Goal: Task Accomplishment & Management: Complete application form

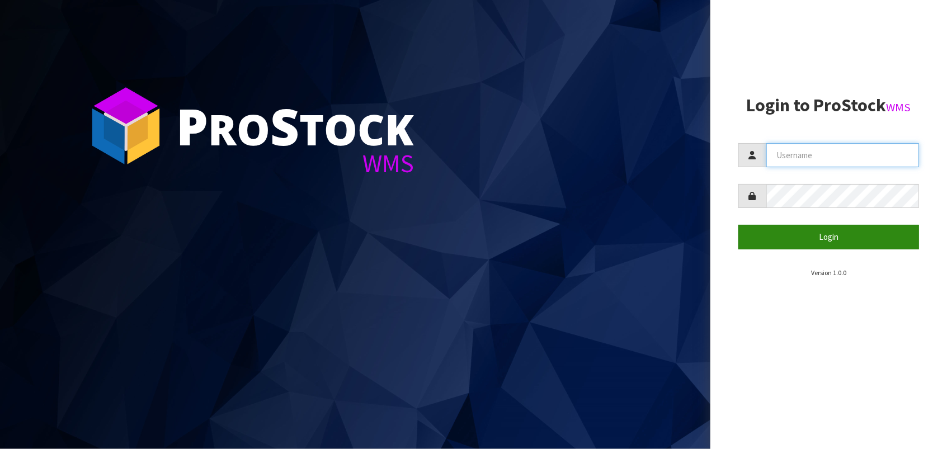
type input "STATIONONE"
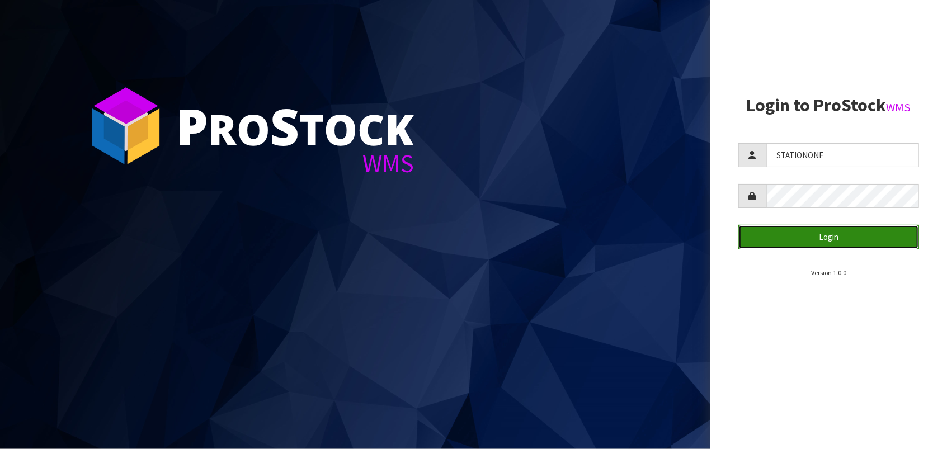
click at [832, 235] on button "Login" at bounding box center [828, 237] width 181 height 24
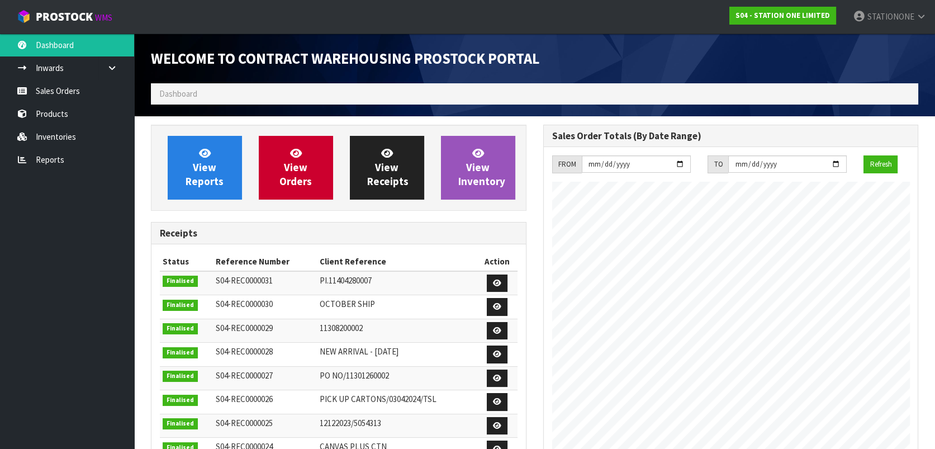
scroll to position [456, 392]
click at [64, 94] on link "Sales Orders" at bounding box center [67, 90] width 134 height 23
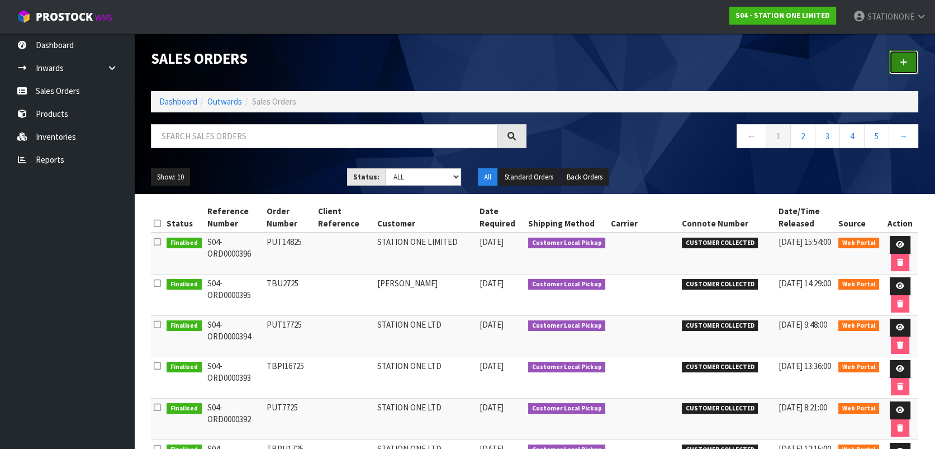
click at [904, 60] on icon at bounding box center [904, 62] width 8 height 8
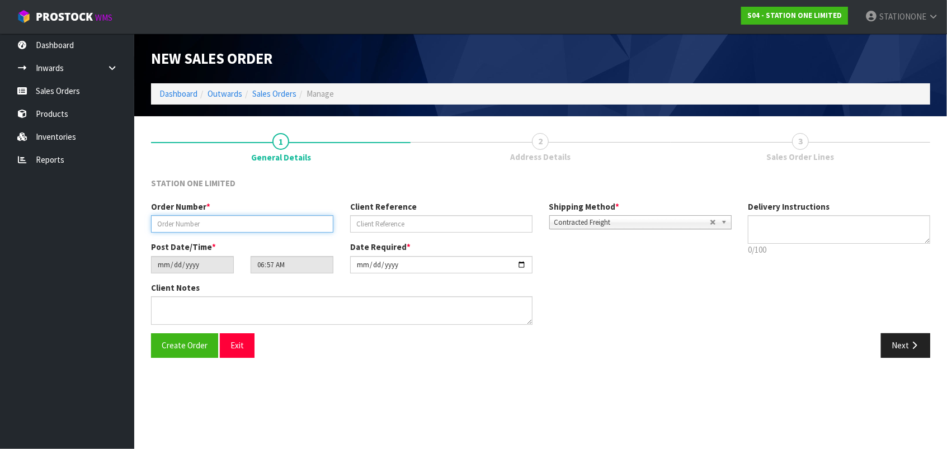
click at [200, 223] on input "text" at bounding box center [242, 223] width 182 height 17
type input "TBPU26825"
click at [725, 224] on b at bounding box center [726, 222] width 10 height 13
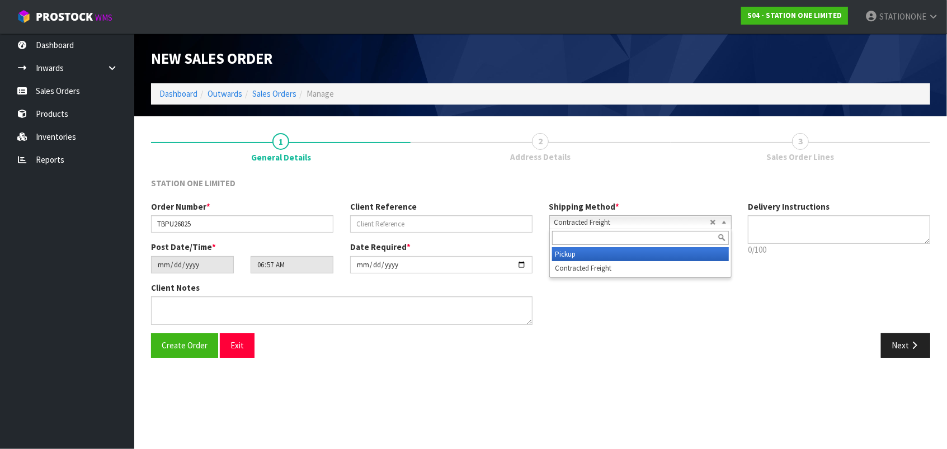
click at [599, 254] on li "Pickup" at bounding box center [640, 254] width 177 height 14
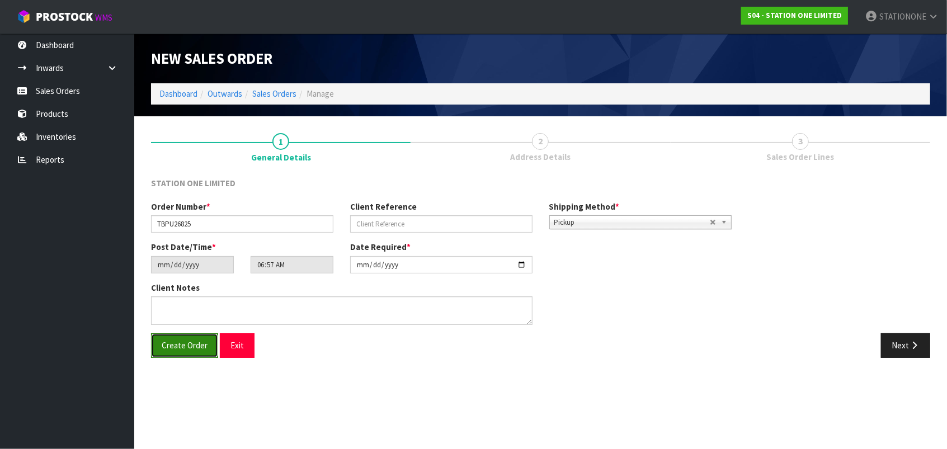
click at [187, 346] on span "Create Order" at bounding box center [185, 345] width 46 height 11
click at [898, 348] on button "Next" at bounding box center [905, 345] width 49 height 24
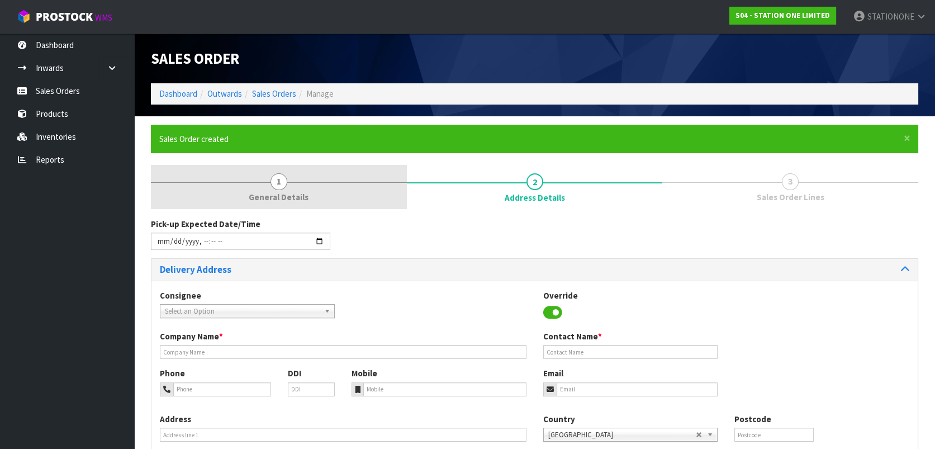
click at [216, 202] on link "1 General Details" at bounding box center [279, 187] width 256 height 44
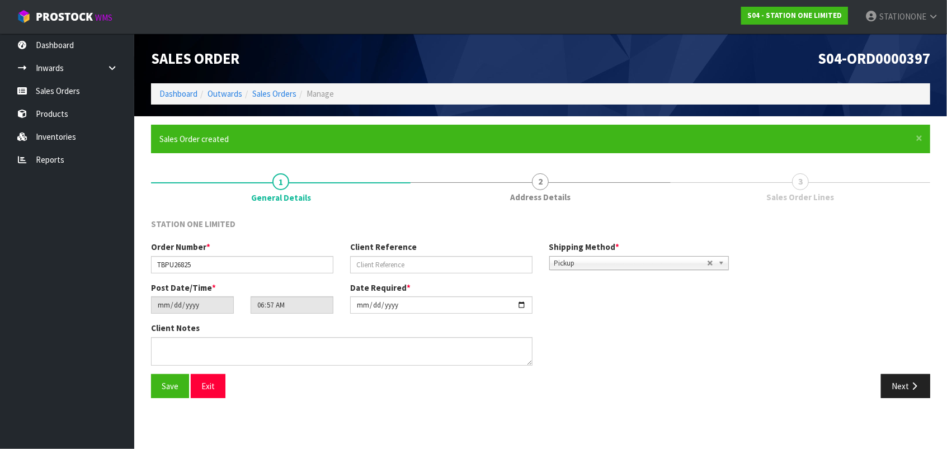
click at [944, 371] on section "× Close Sales Order created 1 General Details 2 Address Details 3 Sales Order L…" at bounding box center [540, 265] width 812 height 299
click at [915, 385] on icon "button" at bounding box center [914, 386] width 11 height 8
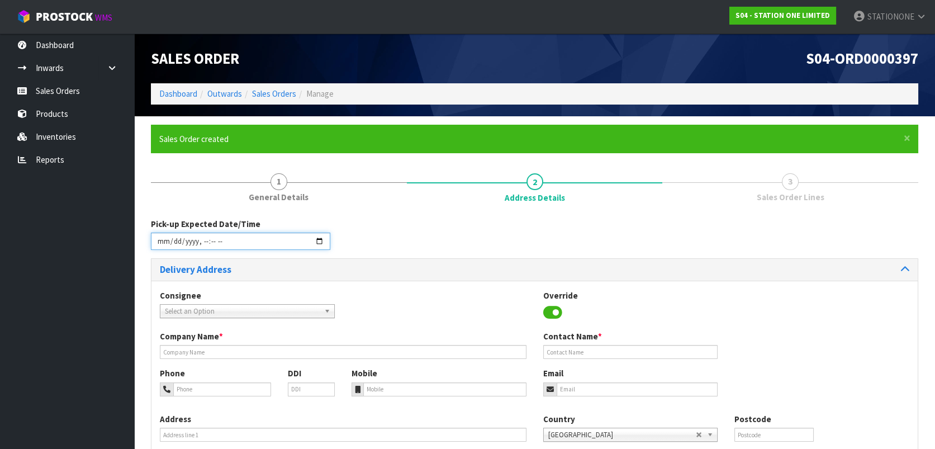
click at [183, 242] on input "datetime-local" at bounding box center [240, 241] width 179 height 17
click at [319, 242] on input "datetime-local" at bounding box center [240, 241] width 179 height 17
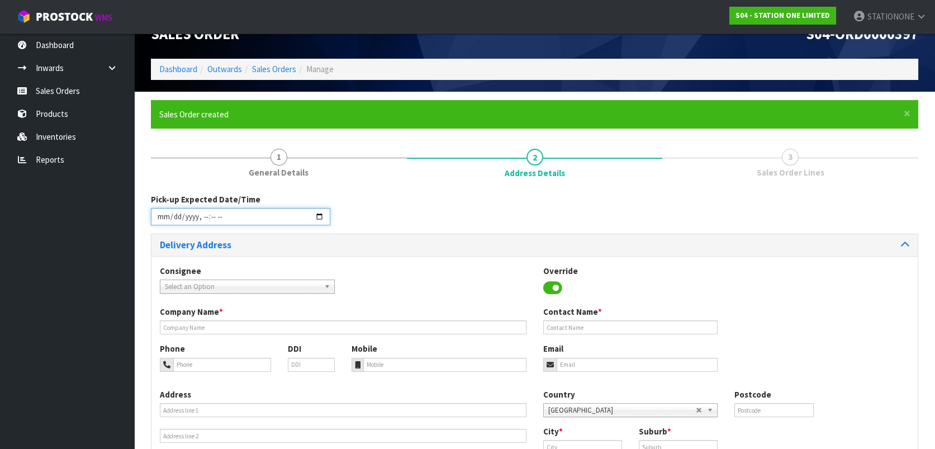
scroll to position [49, 0]
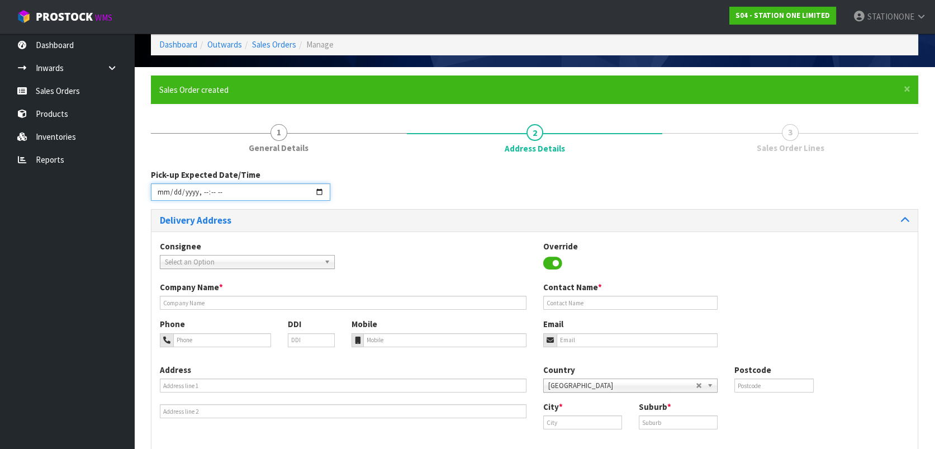
click at [218, 193] on input "datetime-local" at bounding box center [240, 191] width 179 height 17
click at [319, 193] on input "datetime-local" at bounding box center [240, 191] width 179 height 17
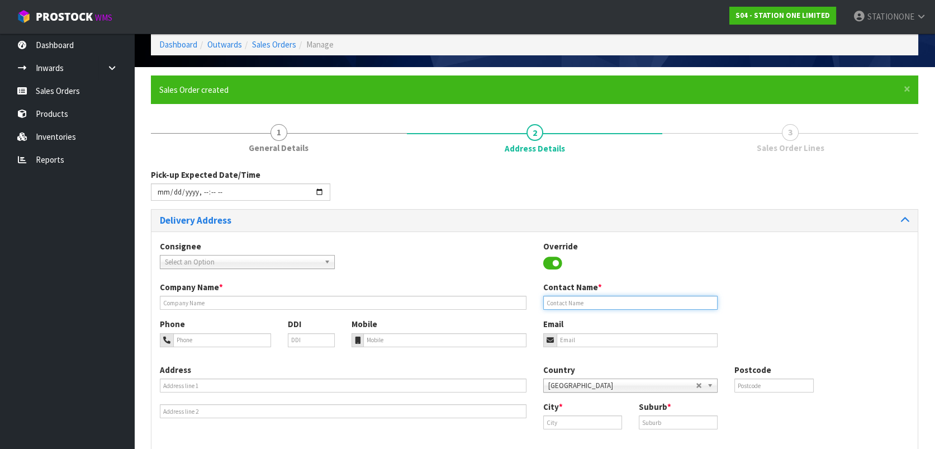
type input "[DATE]T11:00"
click at [573, 301] on input "text" at bounding box center [630, 303] width 175 height 14
type input "[PERSON_NAME]"
click at [580, 342] on input "email" at bounding box center [638, 340] width 162 height 14
type input "[EMAIL_ADDRESS][DOMAIN_NAME]"
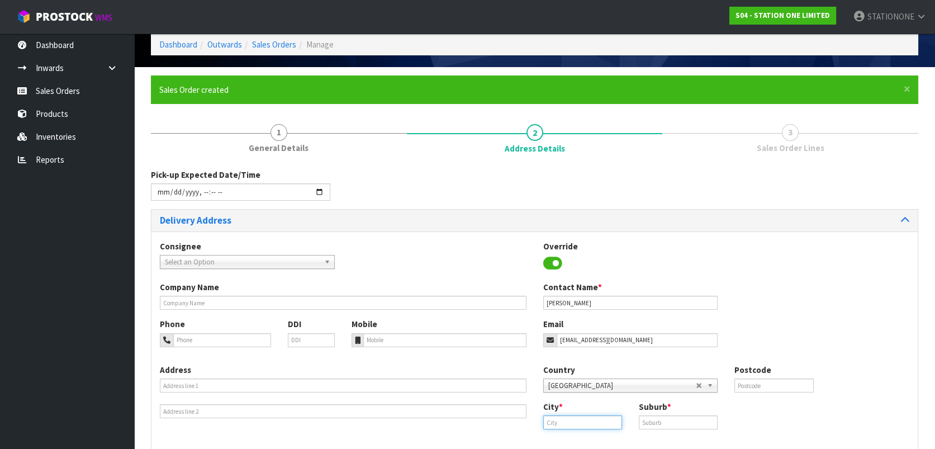
click at [565, 419] on input "text" at bounding box center [582, 422] width 79 height 14
click at [569, 440] on link "Au ckland" at bounding box center [587, 441] width 88 height 15
type input "[GEOGRAPHIC_DATA]"
click at [651, 423] on input "text" at bounding box center [678, 422] width 79 height 14
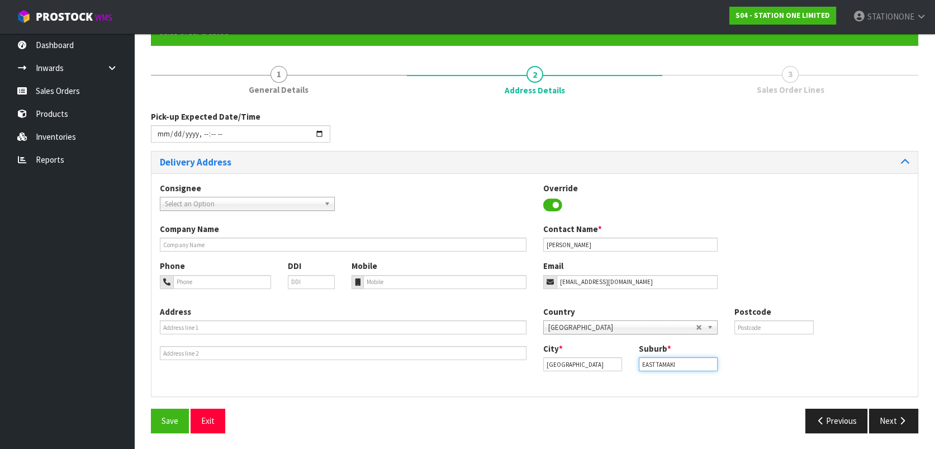
scroll to position [107, 0]
type input "EAST TAMAKI"
click at [890, 412] on button "Next" at bounding box center [893, 421] width 49 height 24
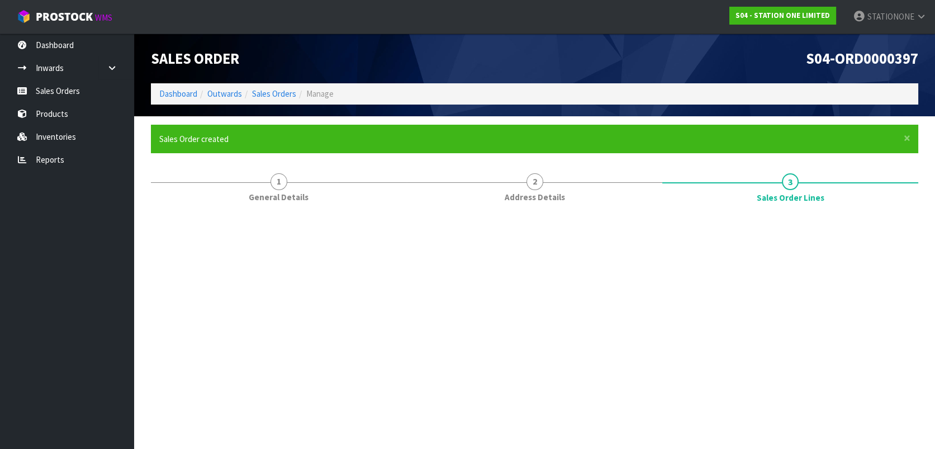
scroll to position [0, 0]
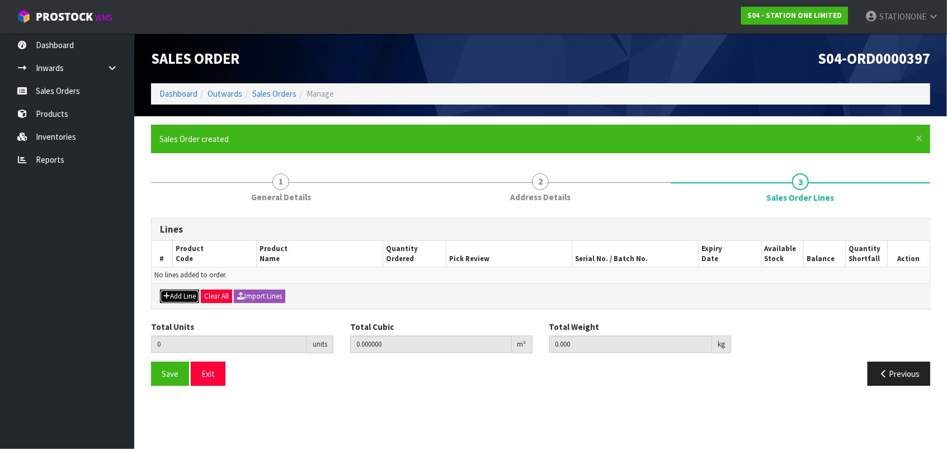
click at [180, 293] on button "Add Line" at bounding box center [179, 296] width 39 height 13
type input "0"
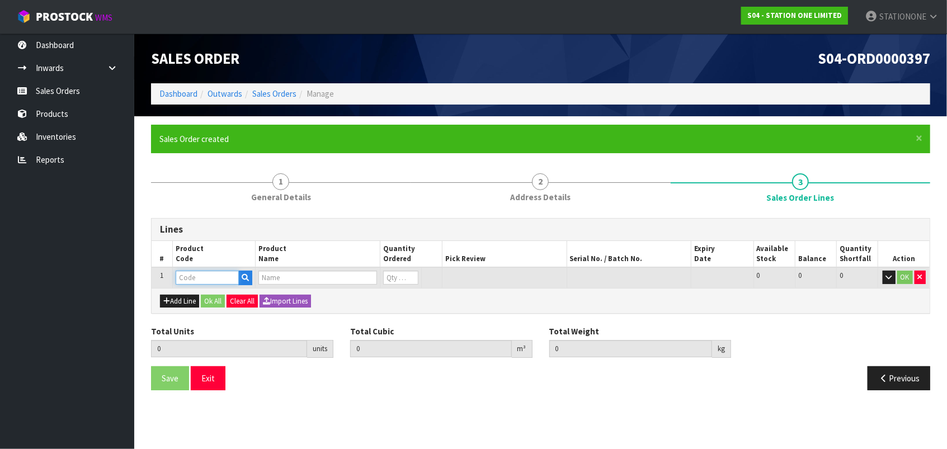
click at [200, 279] on input "text" at bounding box center [207, 278] width 63 height 14
type input "TG5"
click at [207, 313] on link "TG5 50UV" at bounding box center [220, 311] width 88 height 15
type input "TG550UV"
type input "0.000000"
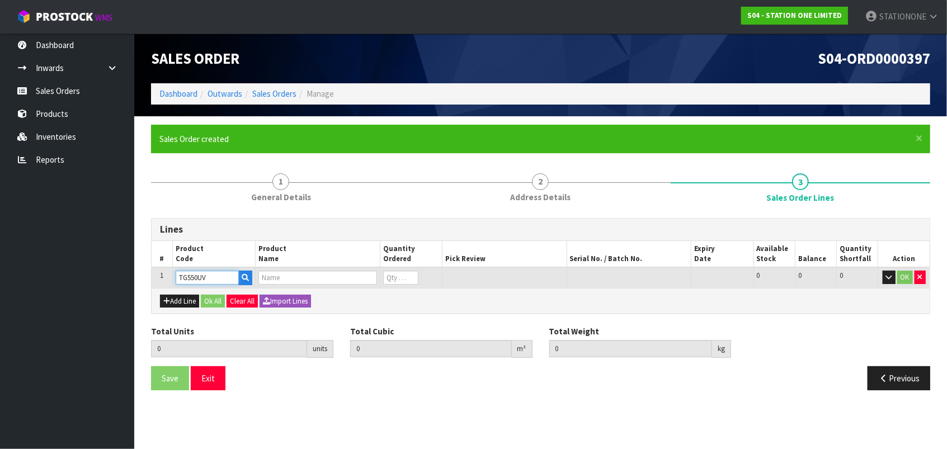
type input "0.000"
type input "CABLE TIES TSL-540-LHD-YB"
type input "0"
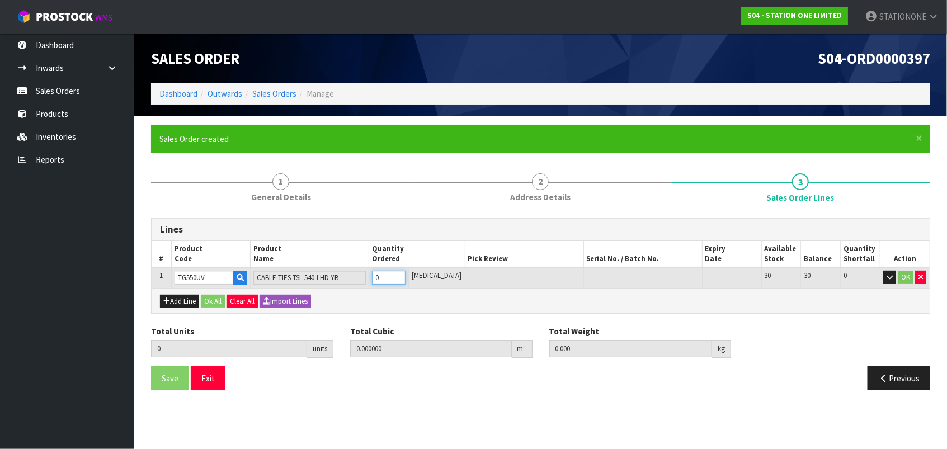
type input "1"
type input "0.08568"
type input "29.45"
type input "1"
click at [405, 273] on input "1" at bounding box center [389, 278] width 34 height 14
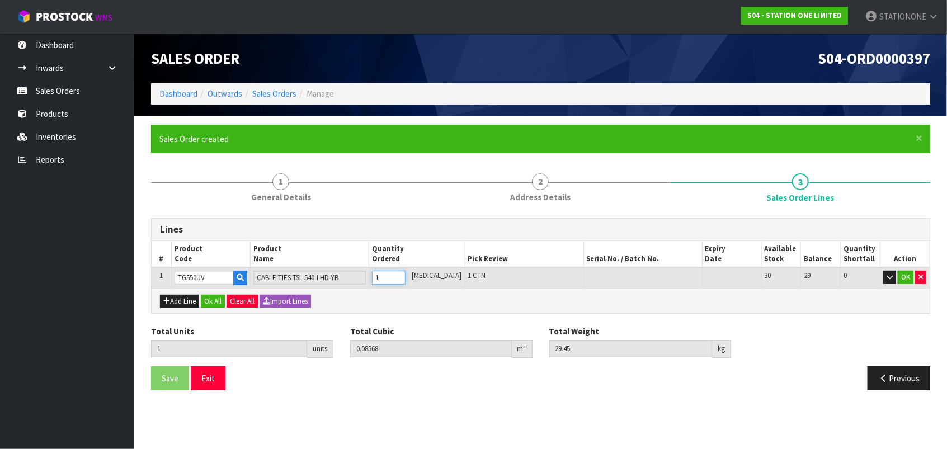
type input "2"
type input "0.17136"
type input "58.9"
type input "2"
click at [405, 275] on input "2" at bounding box center [389, 278] width 34 height 14
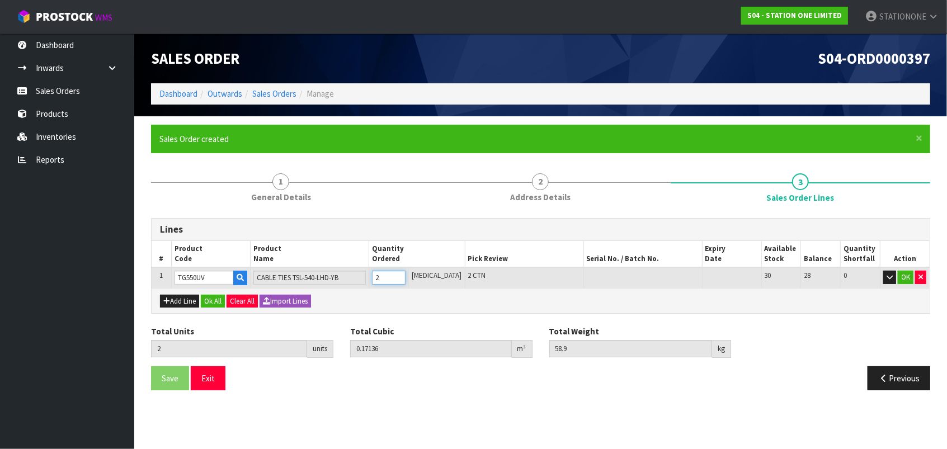
type input "3"
type input "0.25704"
type input "88.35"
type input "3"
click at [405, 275] on input "3" at bounding box center [389, 278] width 34 height 14
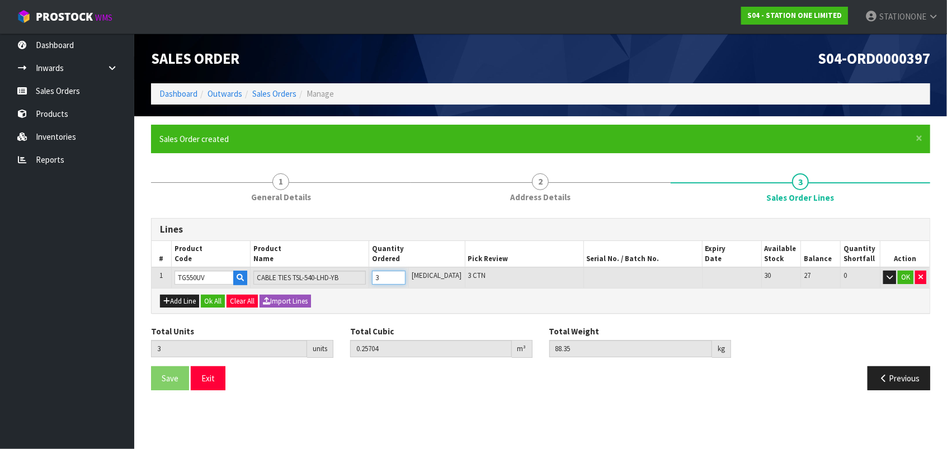
type input "4"
type input "0.34272"
type input "117.8"
type input "4"
click at [405, 275] on input "4" at bounding box center [389, 278] width 34 height 14
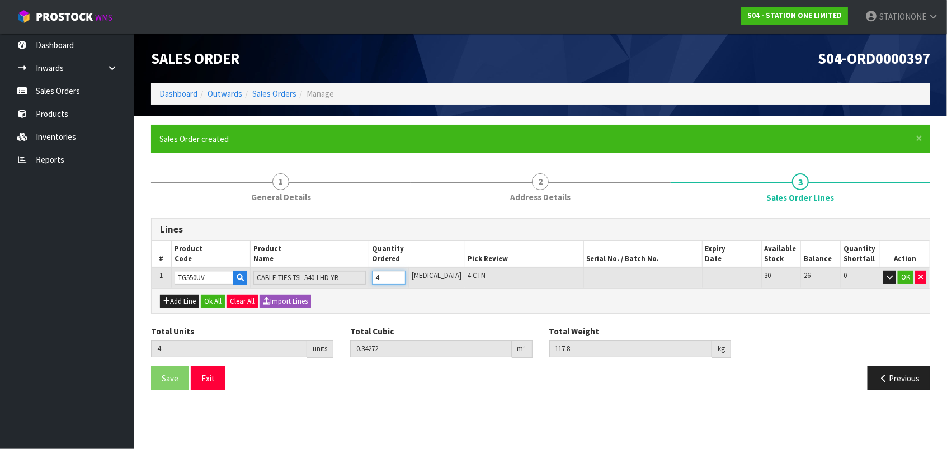
type input "5"
type input "0.4284"
type input "147.25"
type input "5"
click at [405, 275] on input "5" at bounding box center [389, 278] width 34 height 14
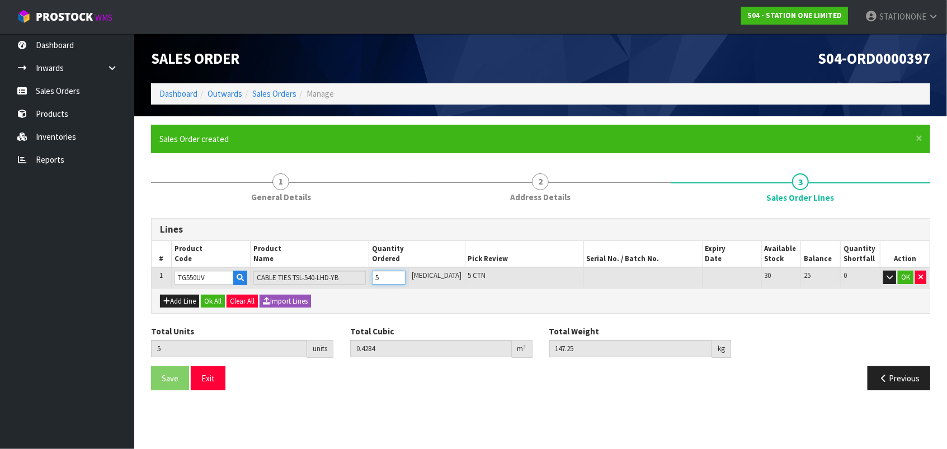
type input "6"
type input "0.51408"
type input "176.7"
type input "6"
click at [405, 275] on input "6" at bounding box center [389, 278] width 34 height 14
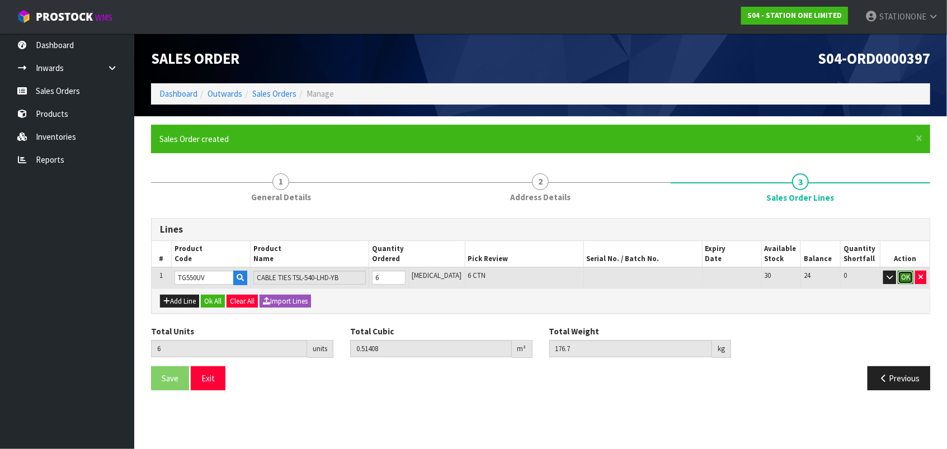
click at [906, 276] on button "OK" at bounding box center [905, 277] width 16 height 13
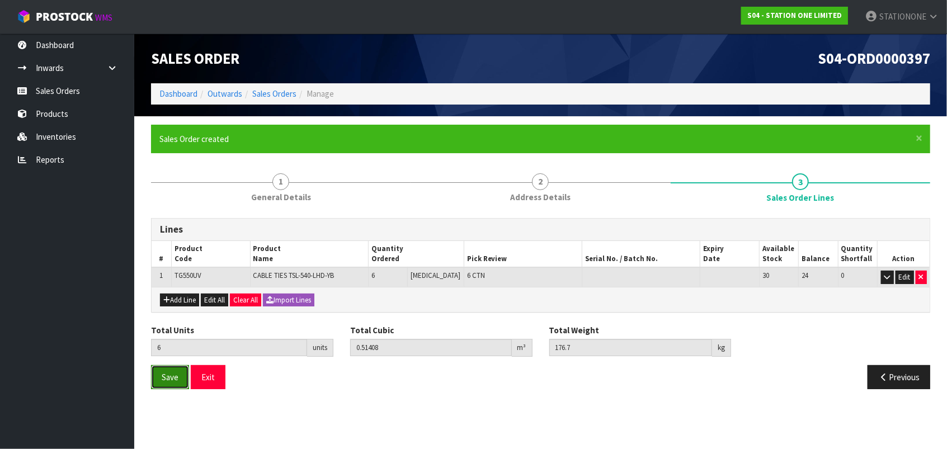
click at [168, 380] on span "Save" at bounding box center [170, 377] width 17 height 11
click at [171, 374] on span "Save" at bounding box center [170, 377] width 17 height 11
click at [876, 377] on button "Previous" at bounding box center [898, 377] width 63 height 24
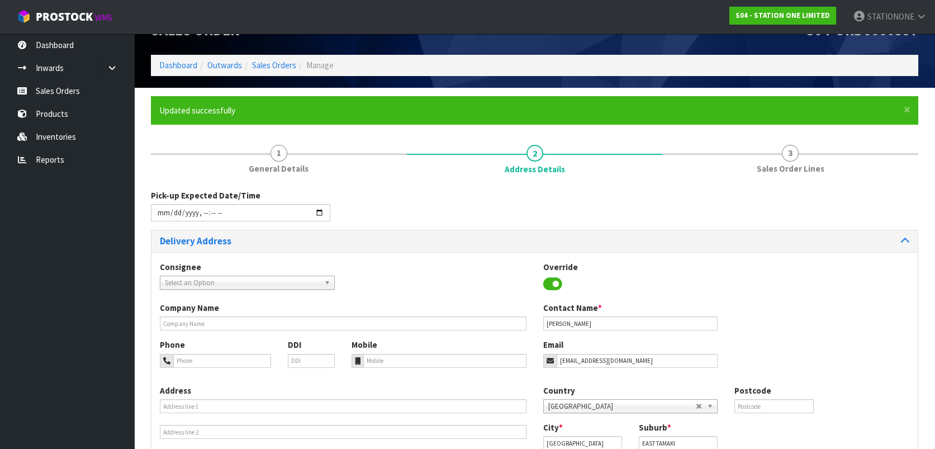
scroll to position [99, 0]
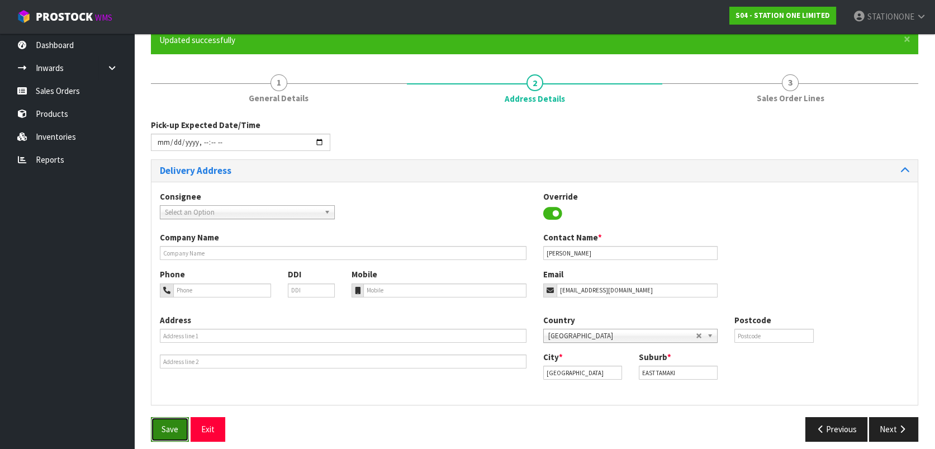
click at [170, 424] on span "Save" at bounding box center [170, 429] width 17 height 11
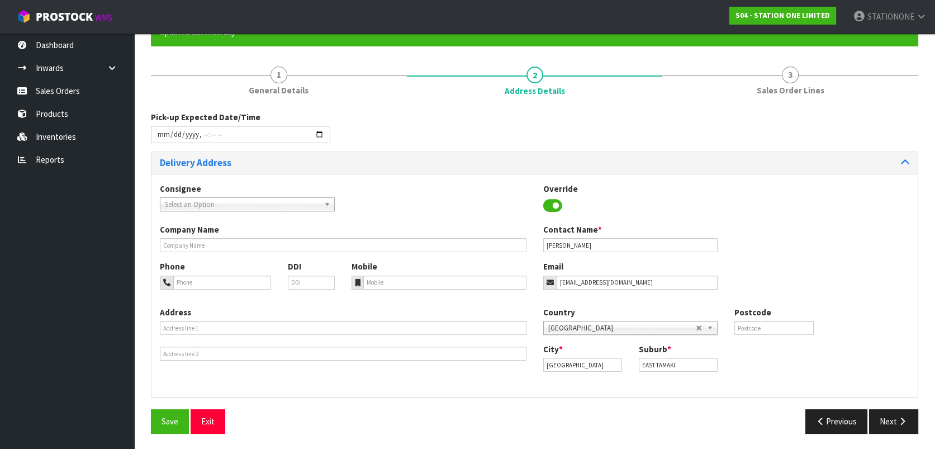
scroll to position [107, 0]
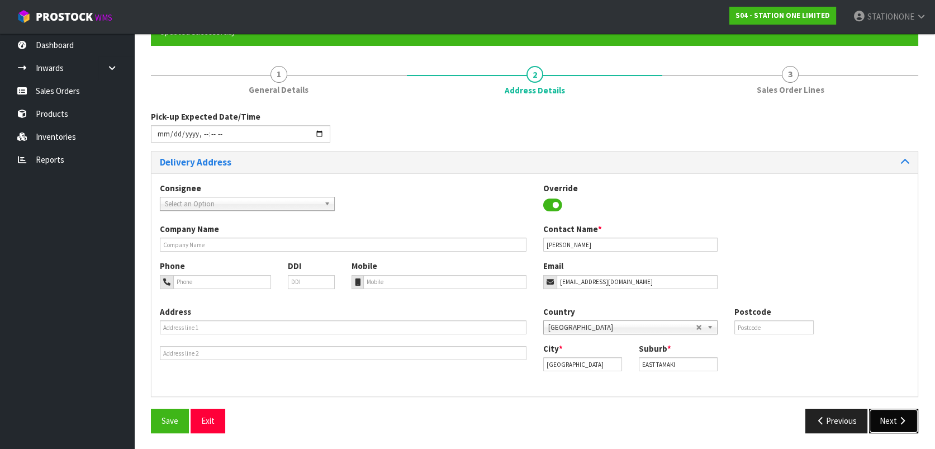
click at [900, 429] on button "Next" at bounding box center [893, 421] width 49 height 24
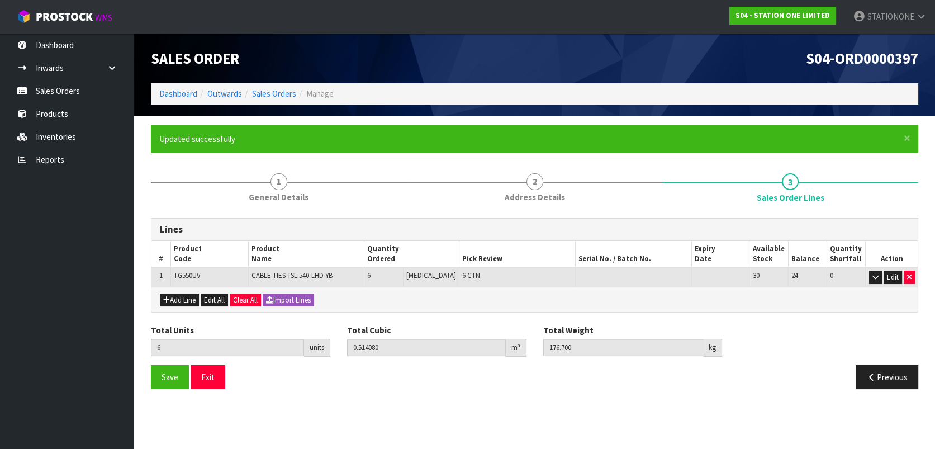
scroll to position [0, 0]
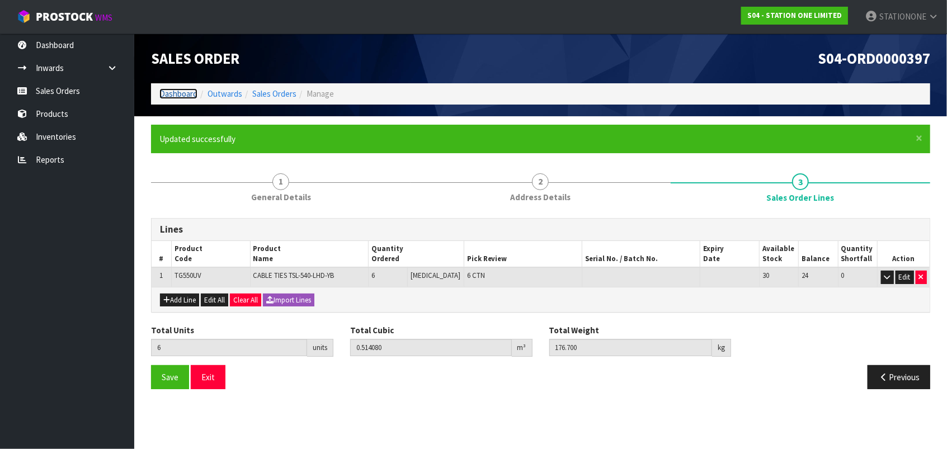
click at [180, 99] on link "Dashboard" at bounding box center [178, 93] width 38 height 11
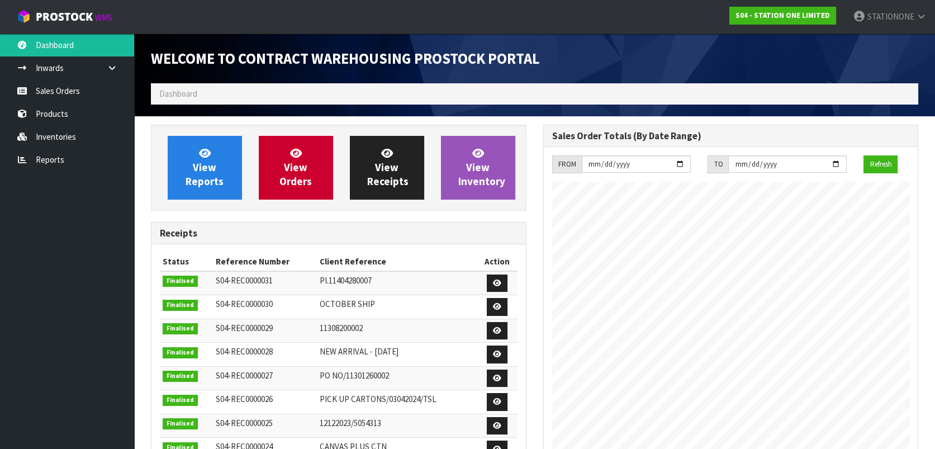
scroll to position [456, 392]
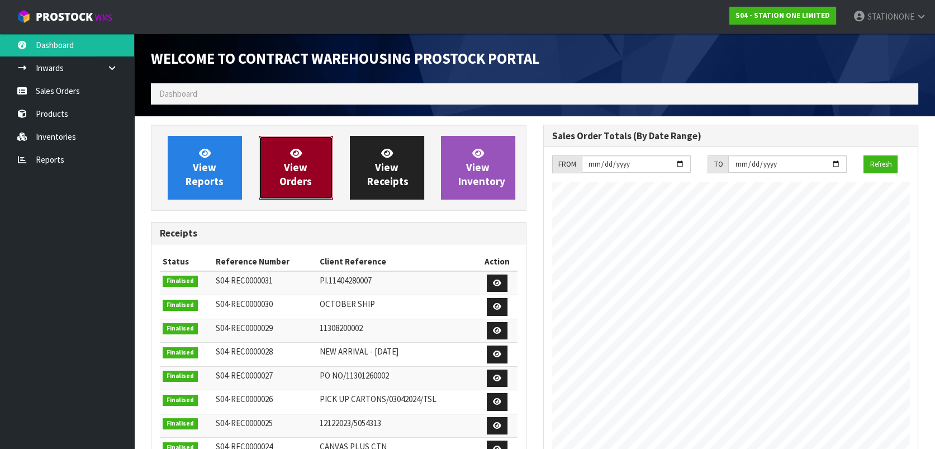
click at [297, 177] on span "View Orders" at bounding box center [296, 167] width 32 height 42
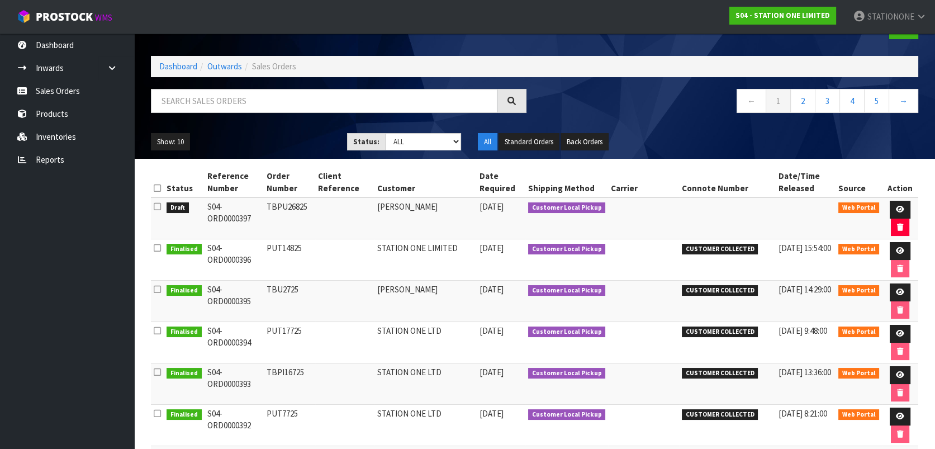
scroll to position [25, 0]
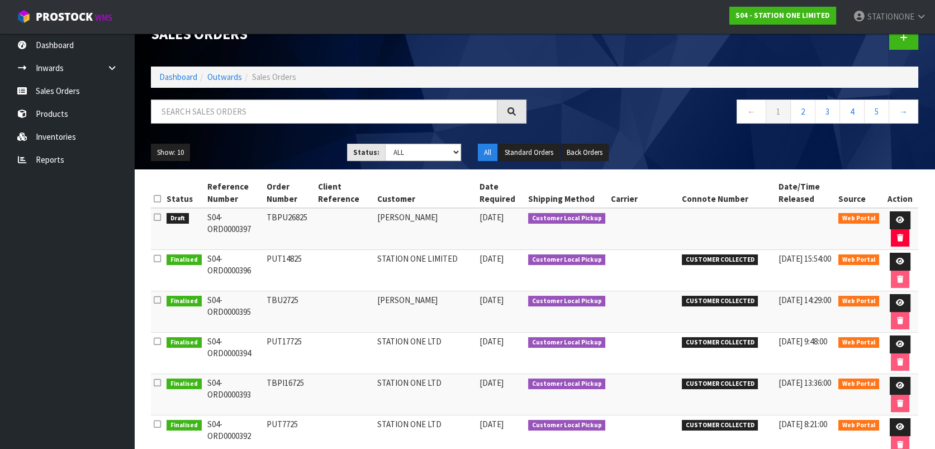
click at [159, 218] on icon at bounding box center [157, 217] width 7 height 8
click at [0, 0] on input "checkbox" at bounding box center [0, 0] width 0 height 0
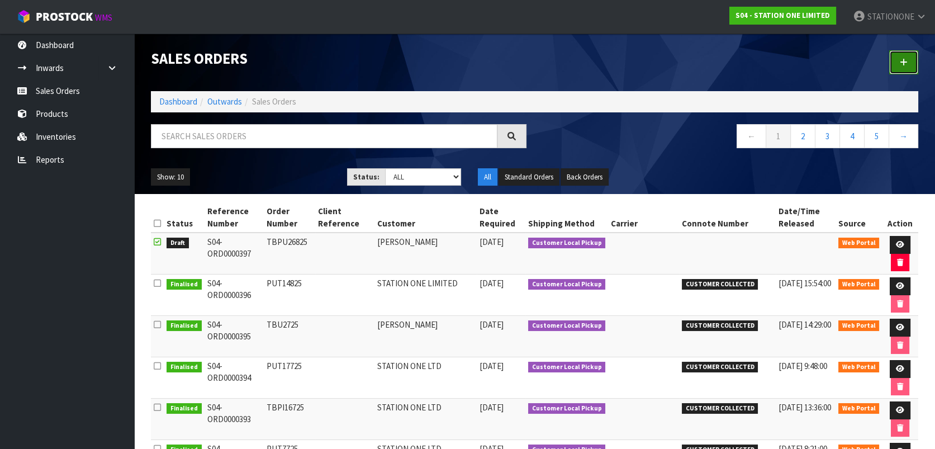
click at [908, 65] on link at bounding box center [904, 62] width 29 height 24
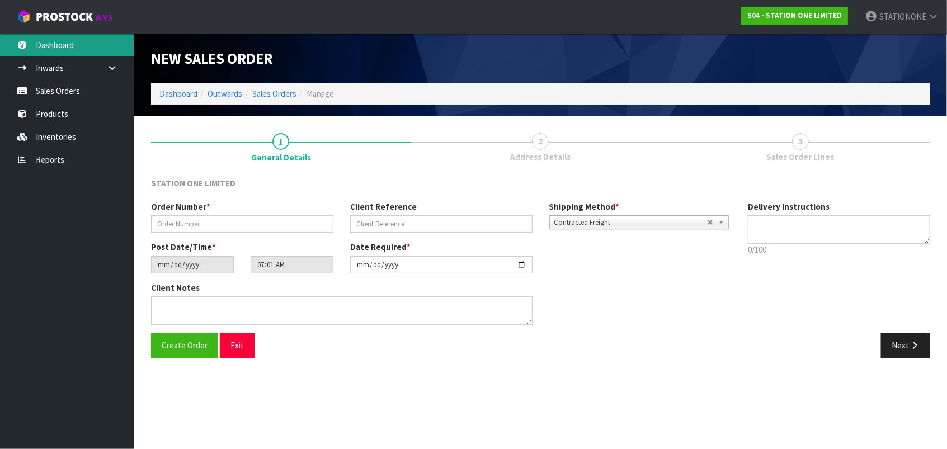
click at [73, 50] on link "Dashboard" at bounding box center [67, 45] width 134 height 23
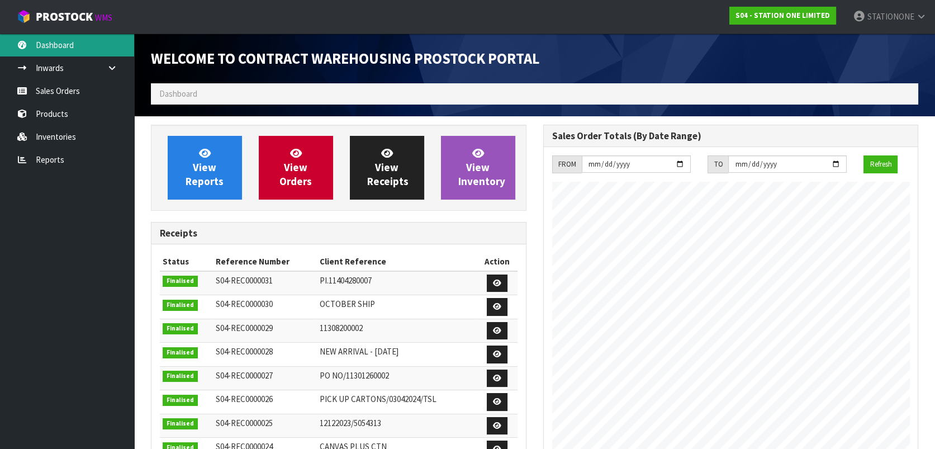
scroll to position [456, 392]
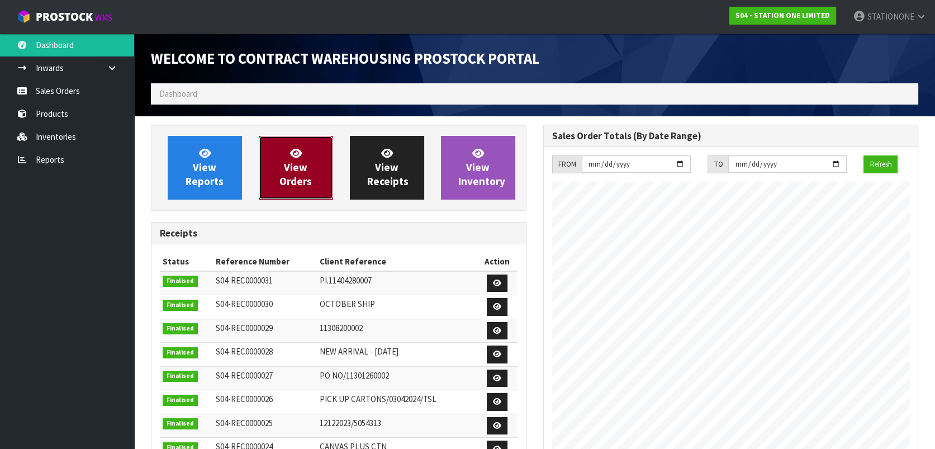
click at [292, 159] on span "View Orders" at bounding box center [296, 167] width 32 height 42
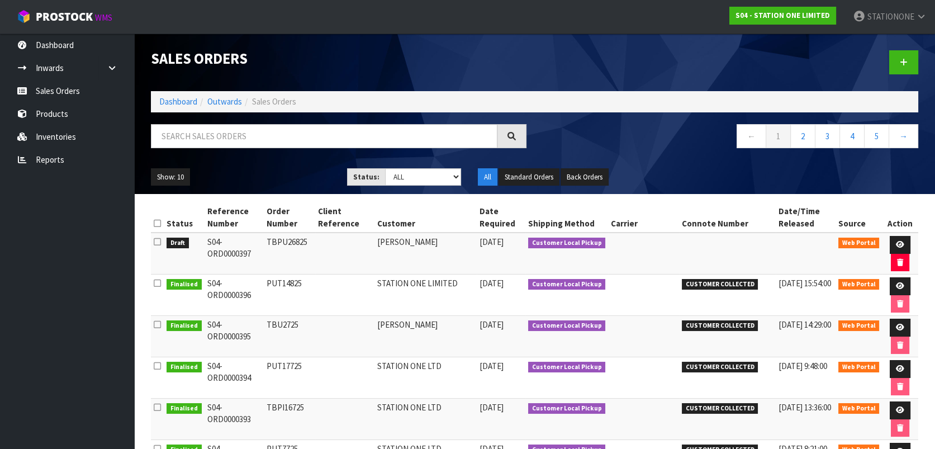
click at [157, 243] on icon at bounding box center [157, 242] width 7 height 8
click at [0, 0] on input "checkbox" at bounding box center [0, 0] width 0 height 0
click at [169, 242] on span "Draft" at bounding box center [178, 243] width 22 height 11
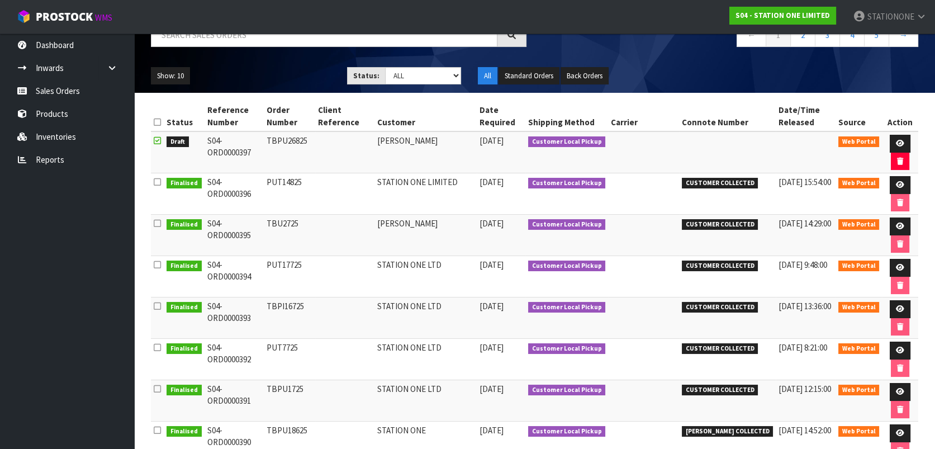
scroll to position [74, 0]
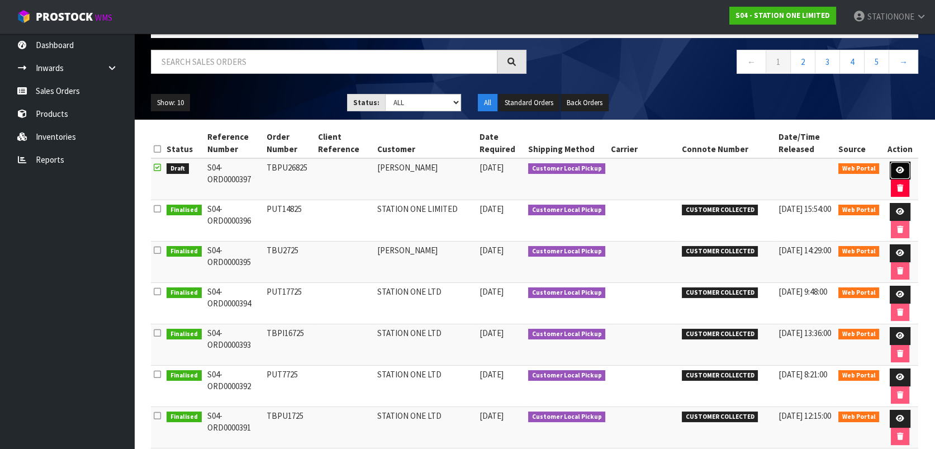
click at [896, 167] on icon at bounding box center [900, 170] width 8 height 7
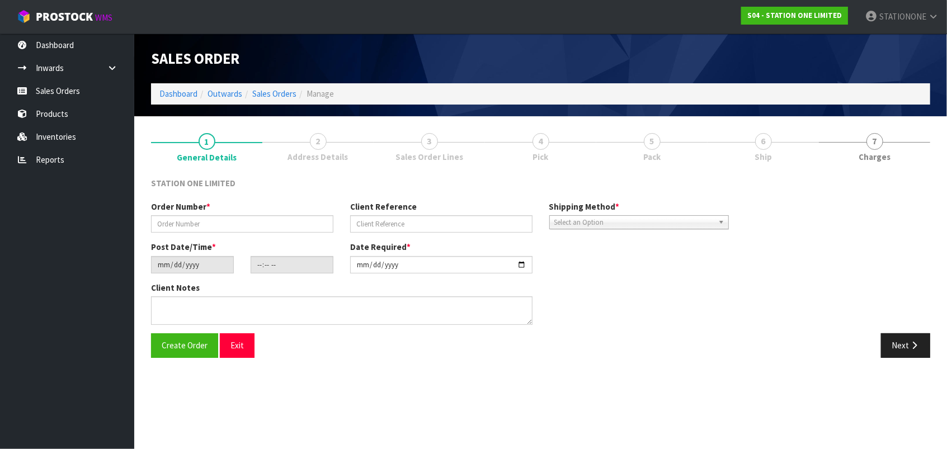
type input "TBPU26825"
type input "[DATE]"
type input "06:57:00.000"
type input "[DATE]"
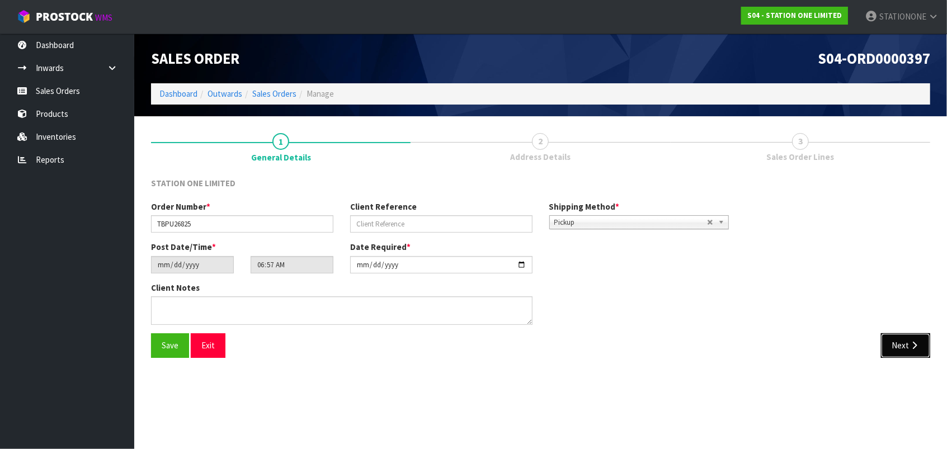
click at [895, 351] on button "Next" at bounding box center [905, 345] width 49 height 24
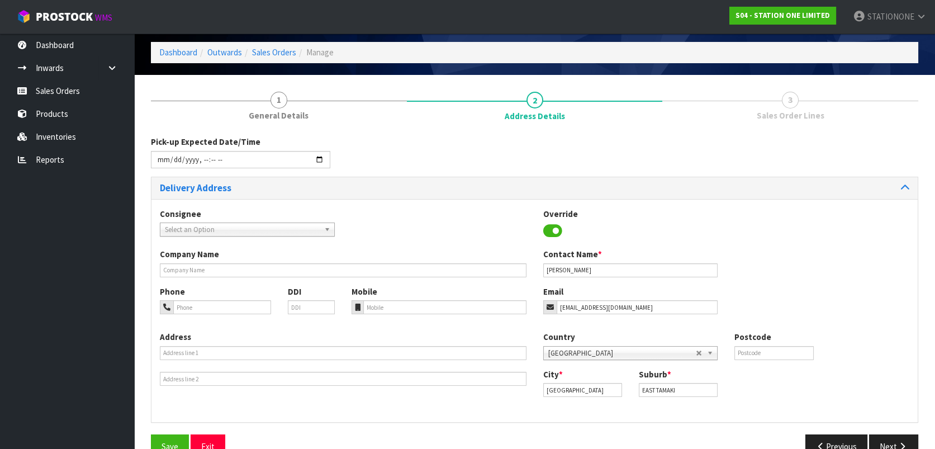
scroll to position [49, 0]
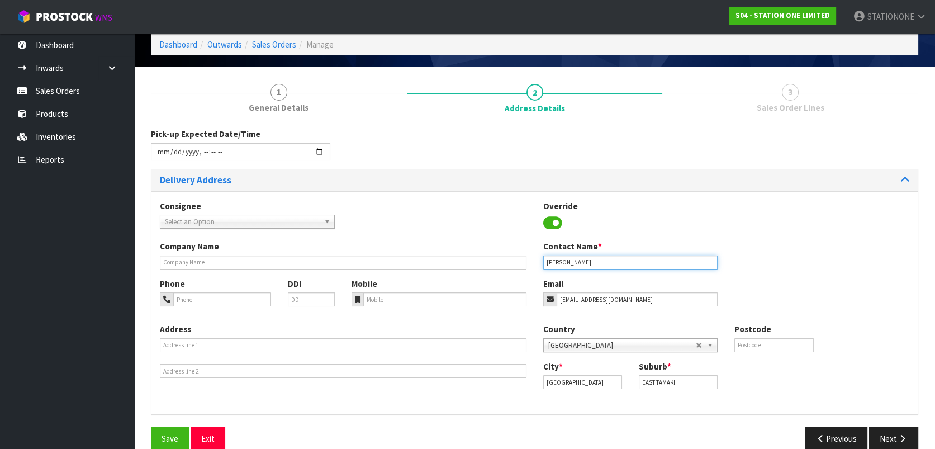
drag, startPoint x: 572, startPoint y: 264, endPoint x: 524, endPoint y: 262, distance: 48.1
click at [524, 262] on div "Company Name Contact Name * [PERSON_NAME]" at bounding box center [535, 258] width 767 height 37
type input "STATION ONE LTD"
click at [899, 439] on icon "button" at bounding box center [902, 438] width 11 height 8
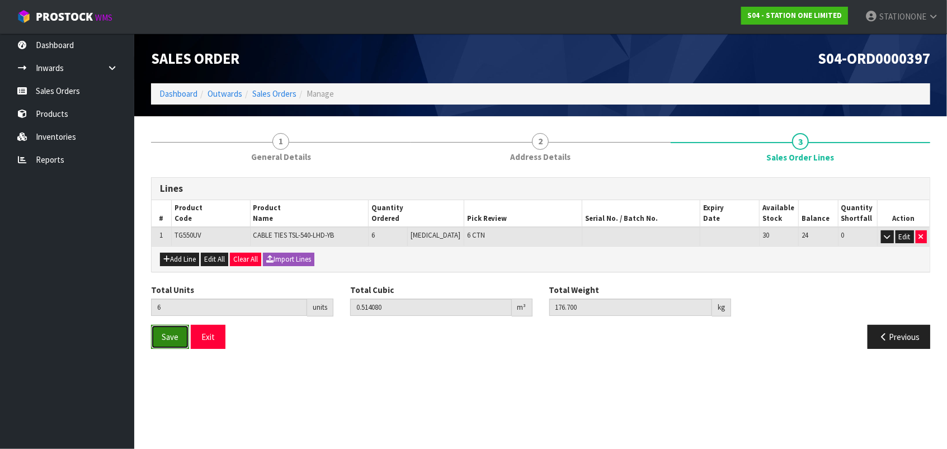
click at [169, 334] on span "Save" at bounding box center [170, 337] width 17 height 11
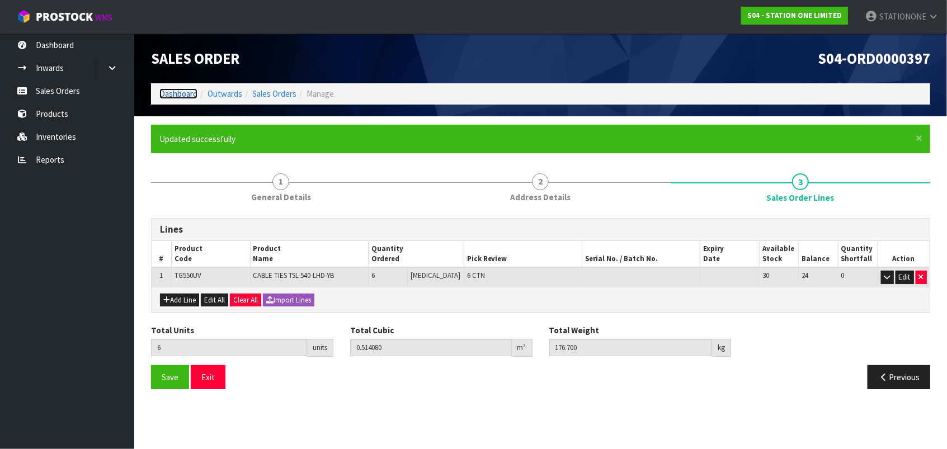
click at [175, 96] on link "Dashboard" at bounding box center [178, 93] width 38 height 11
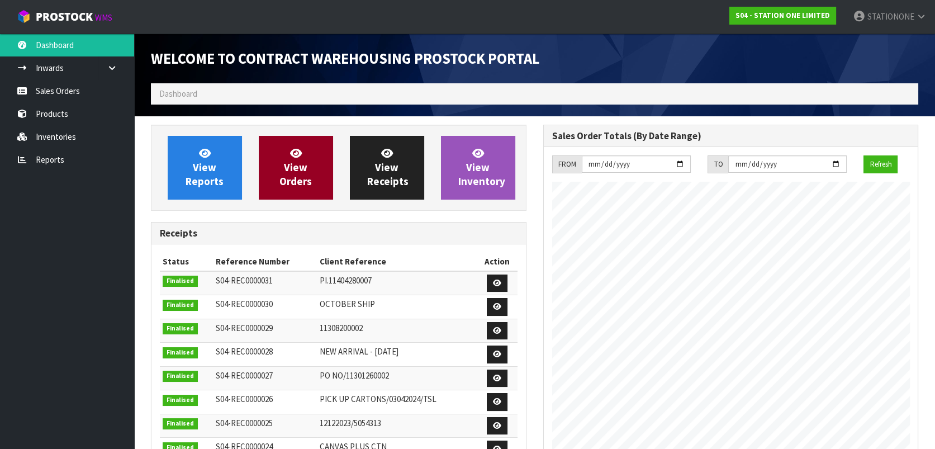
scroll to position [456, 392]
click at [300, 157] on icon at bounding box center [296, 153] width 12 height 11
